Goal: Check status: Check status

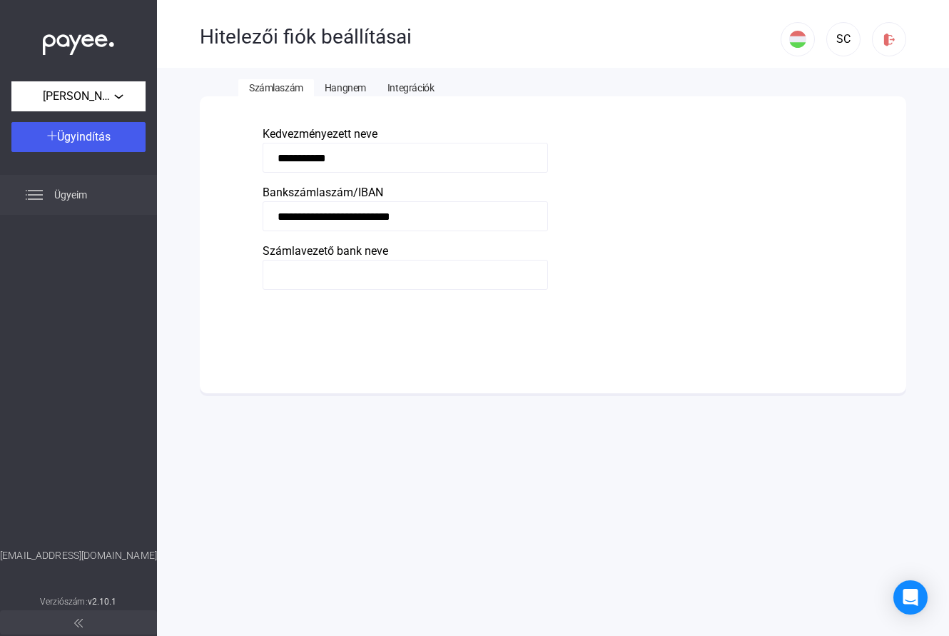
click at [68, 203] on div "Ügyeim" at bounding box center [78, 195] width 157 height 40
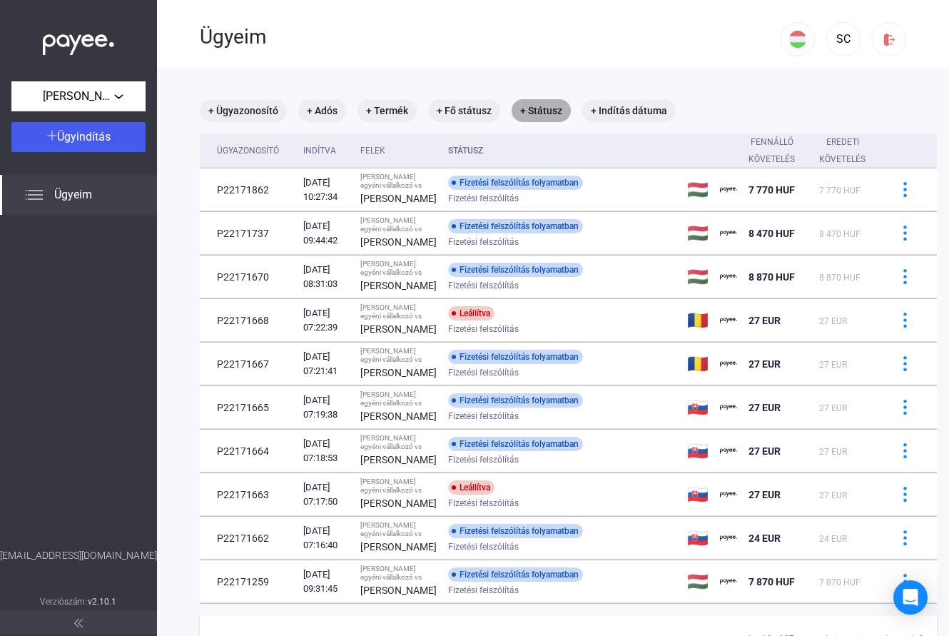
click at [539, 113] on mat-chip "+ Státusz" at bounding box center [541, 110] width 59 height 23
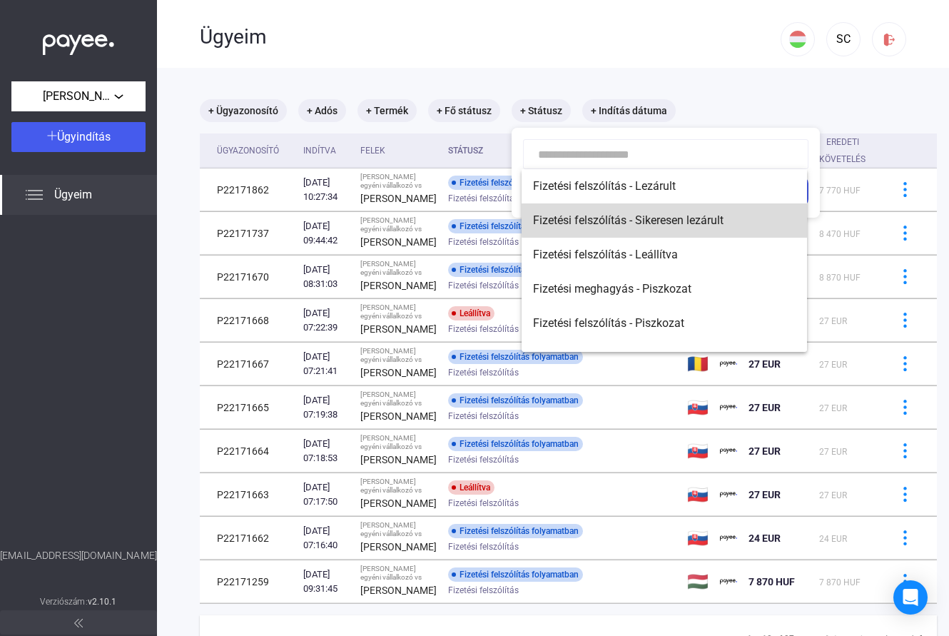
click at [721, 218] on span "Fizetési felszólítás - Sikeresen lezárult" at bounding box center [664, 220] width 263 height 17
type input "**********"
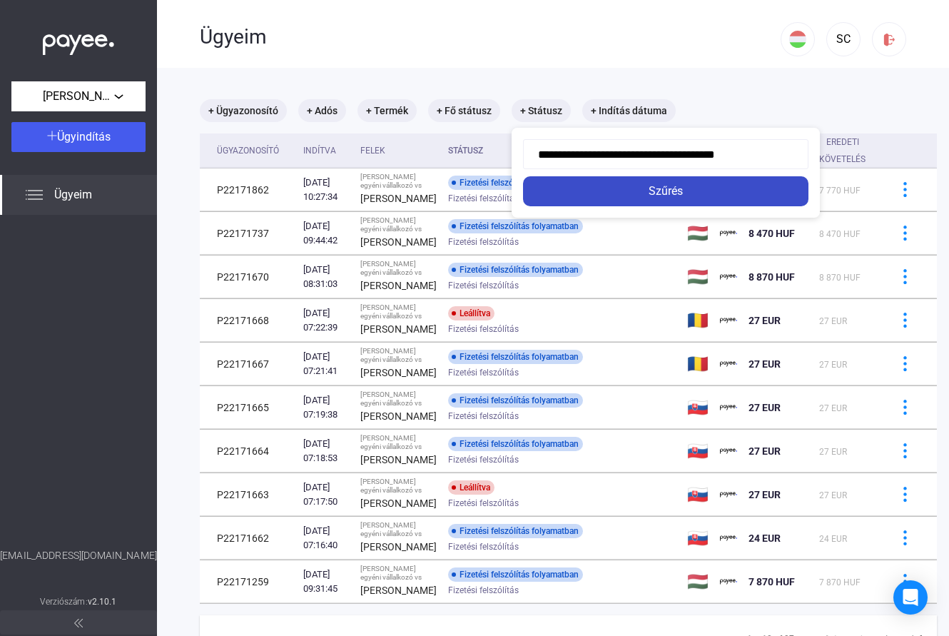
click at [695, 199] on div "Szűrés" at bounding box center [665, 191] width 277 height 17
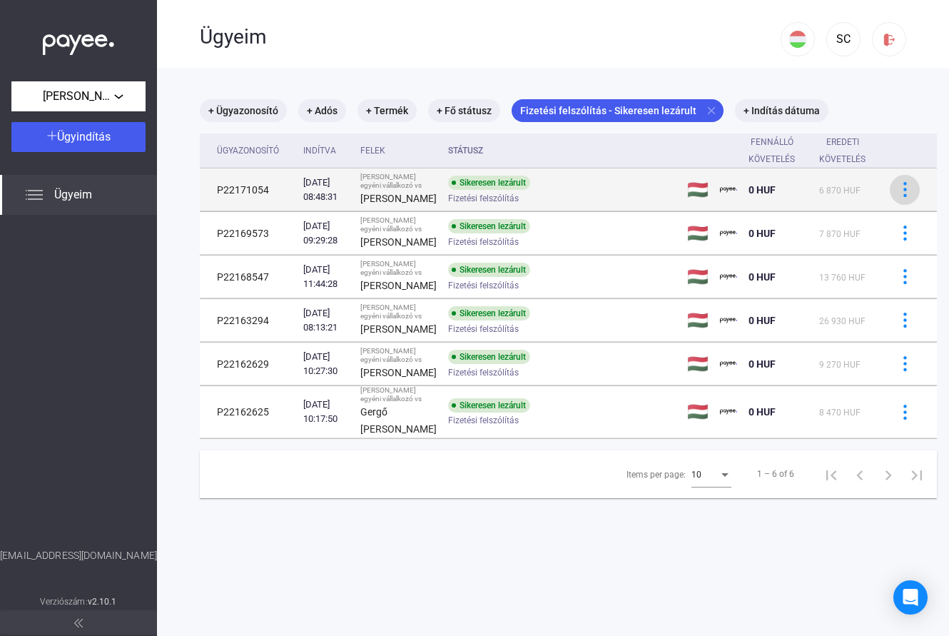
click at [894, 197] on div at bounding box center [904, 189] width 21 height 15
click at [808, 198] on div at bounding box center [474, 318] width 949 height 636
click at [819, 195] on span "6 870 HUF" at bounding box center [839, 190] width 41 height 10
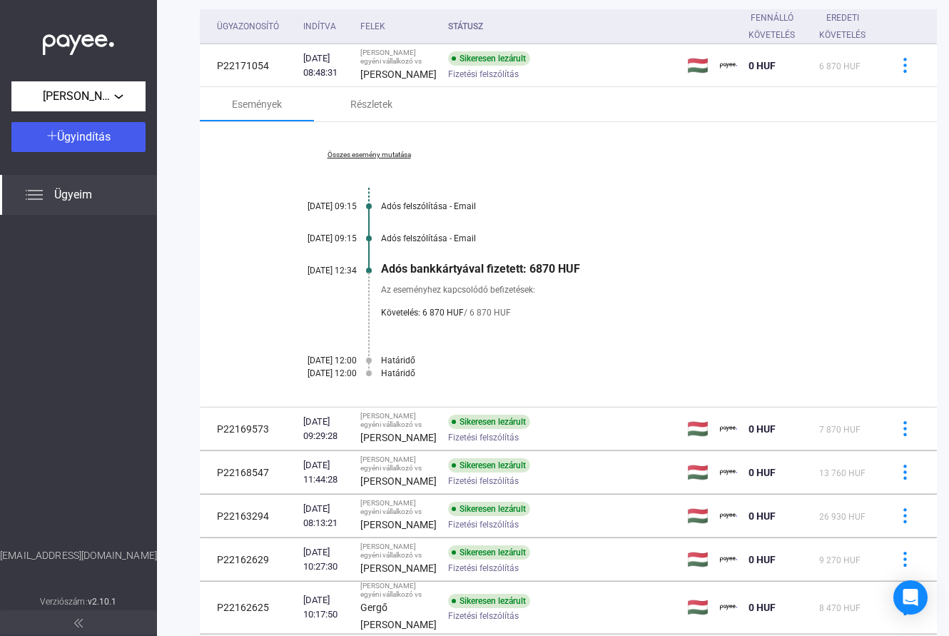
scroll to position [143, 0]
